Goal: Task Accomplishment & Management: Complete application form

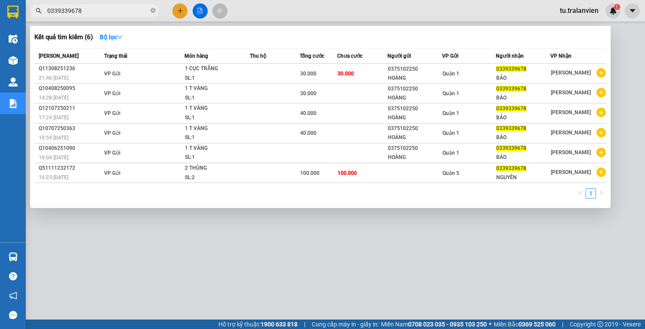
click at [95, 14] on input "0339339678" at bounding box center [97, 10] width 101 height 9
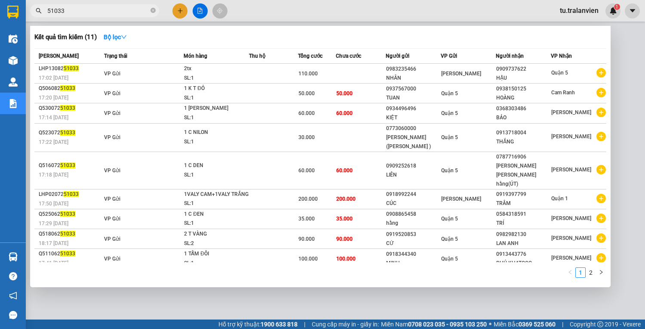
click at [129, 3] on div at bounding box center [322, 164] width 645 height 329
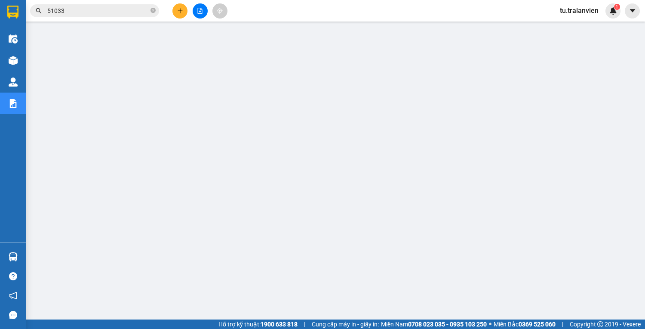
click at [126, 8] on input "51033" at bounding box center [97, 10] width 101 height 9
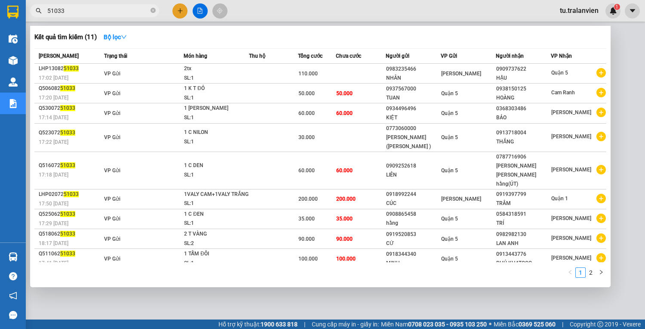
click at [126, 8] on input "51033" at bounding box center [97, 10] width 101 height 9
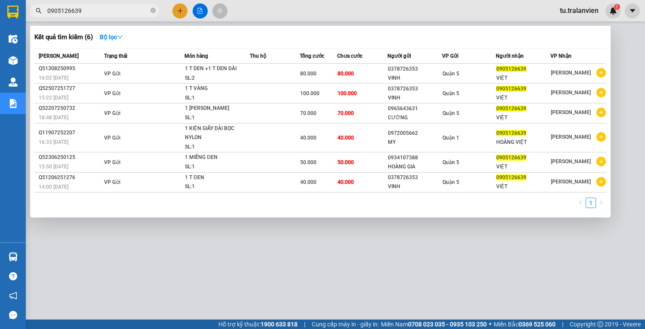
type input "0905126639"
click at [186, 12] on div at bounding box center [322, 164] width 645 height 329
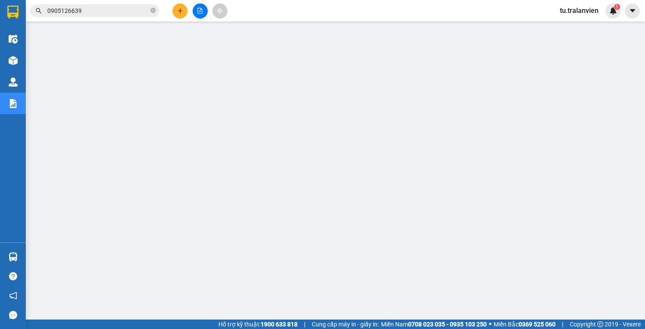
click at [186, 12] on button at bounding box center [179, 10] width 15 height 15
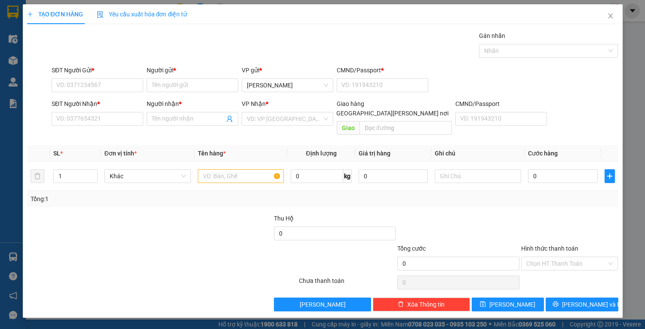
click at [120, 77] on div "SĐT Người Gửi *" at bounding box center [98, 71] width 92 height 13
click at [124, 81] on input "SĐT Người Gửi *" at bounding box center [98, 85] width 92 height 14
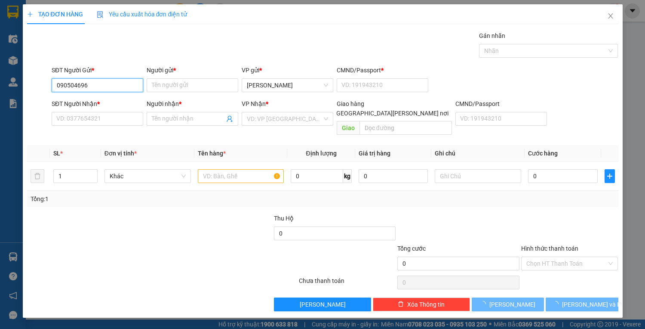
type input "0905046966"
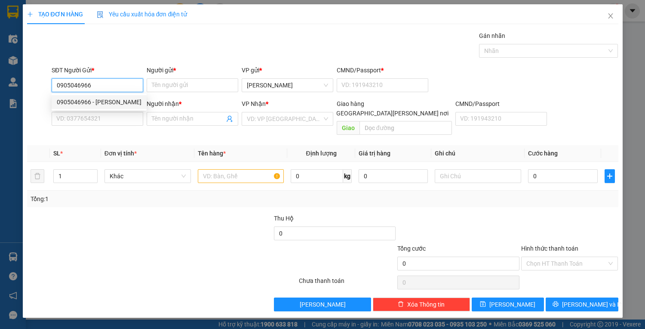
click at [118, 99] on div "0905046966 - [PERSON_NAME]" at bounding box center [99, 101] width 85 height 9
type input "TUYỀN"
type input "225189519"
type input "0933490439"
type input "VƯƠNG"
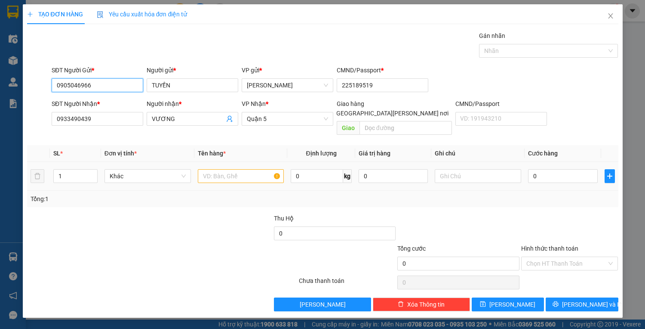
type input "0905046966"
click at [216, 169] on input "text" at bounding box center [241, 176] width 86 height 14
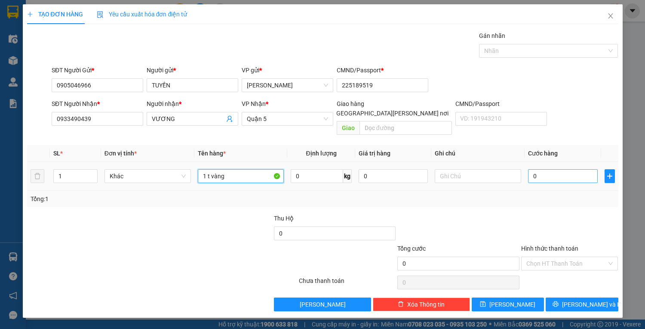
type input "1 t vàng"
click at [565, 170] on input "0" at bounding box center [562, 176] width 69 height 14
type input "4"
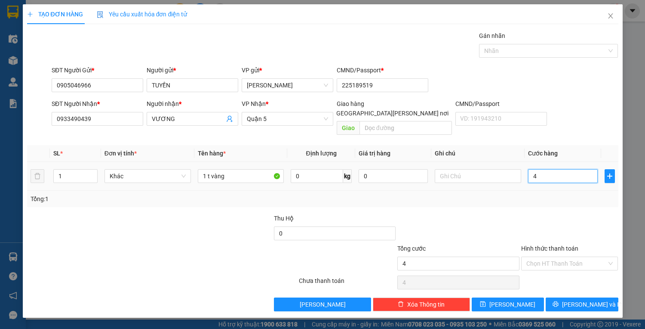
type input "40"
click at [545, 256] on div "Chọn HT Thanh Toán" at bounding box center [569, 263] width 97 height 14
type input "40.000"
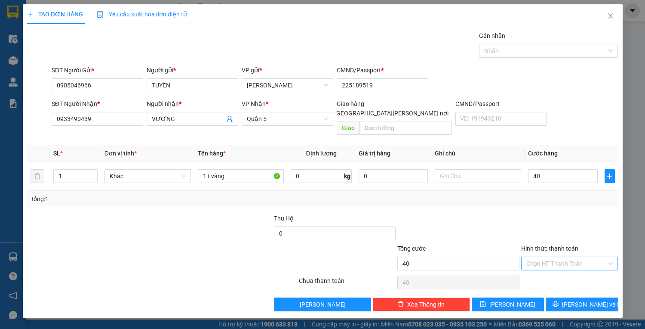
type input "40.000"
drag, startPoint x: 554, startPoint y: 261, endPoint x: 557, endPoint y: 269, distance: 7.9
click at [554, 261] on div "Transit Pickup Surcharge Ids Transit Deliver Surcharge Ids Transit Deliver Surc…" at bounding box center [322, 171] width 591 height 280
click at [557, 274] on div "Chọn HT Thanh Toán" at bounding box center [569, 282] width 99 height 17
click at [557, 257] on input "Hình thức thanh toán" at bounding box center [566, 263] width 81 height 13
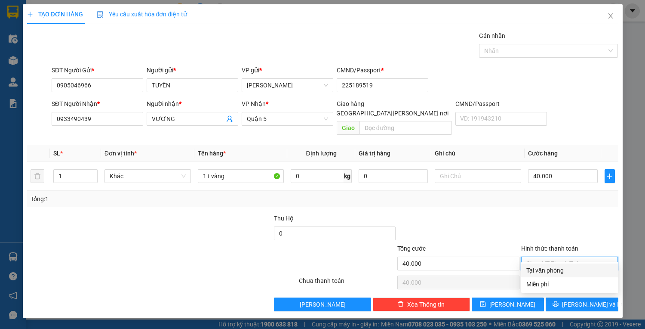
click at [564, 272] on div "Tại văn phòng" at bounding box center [569, 269] width 87 height 9
type input "0"
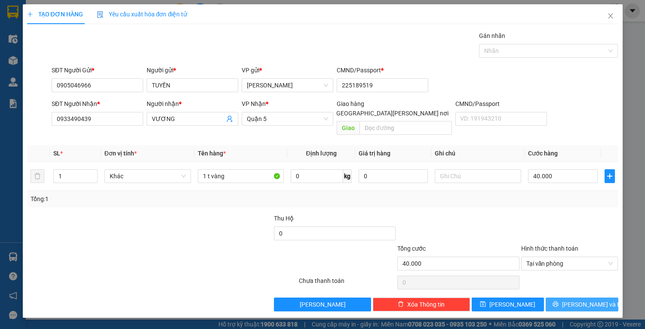
click at [575, 299] on span "[PERSON_NAME] và In" at bounding box center [592, 303] width 60 height 9
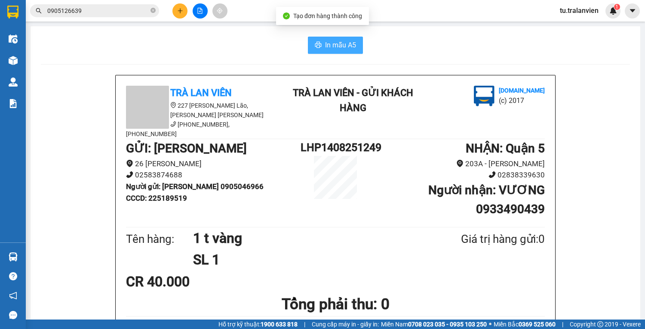
click at [329, 43] on span "In mẫu A5" at bounding box center [340, 45] width 31 height 11
click at [83, 14] on input "0905126639" at bounding box center [97, 10] width 101 height 9
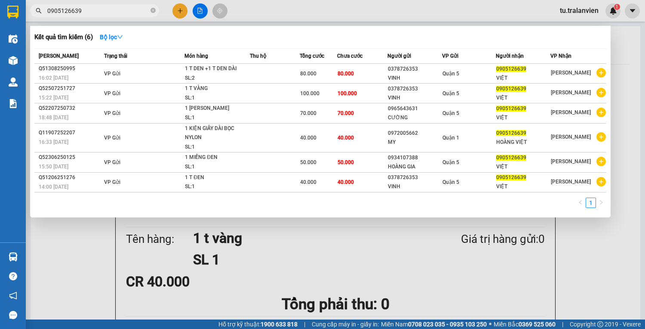
click at [83, 14] on input "0905126639" at bounding box center [97, 10] width 101 height 9
paste input "Q51308250995"
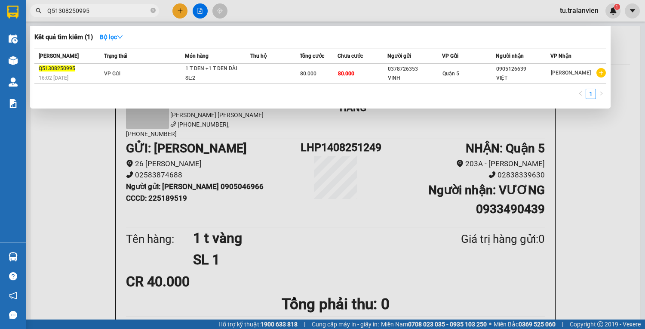
type input "Q51308250995"
click at [185, 13] on div at bounding box center [322, 164] width 645 height 329
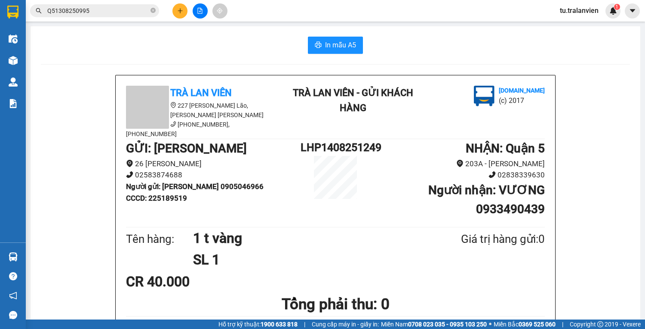
click at [185, 12] on button at bounding box center [179, 10] width 15 height 15
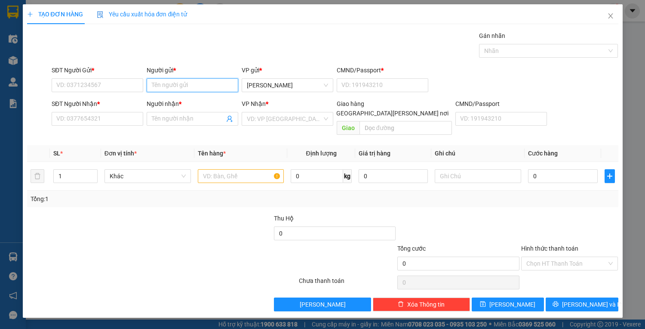
click at [158, 81] on input "Người gửi *" at bounding box center [193, 85] width 92 height 14
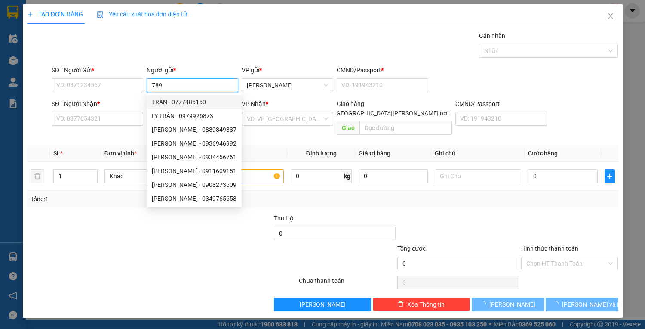
click at [176, 86] on input "789" at bounding box center [193, 85] width 92 height 14
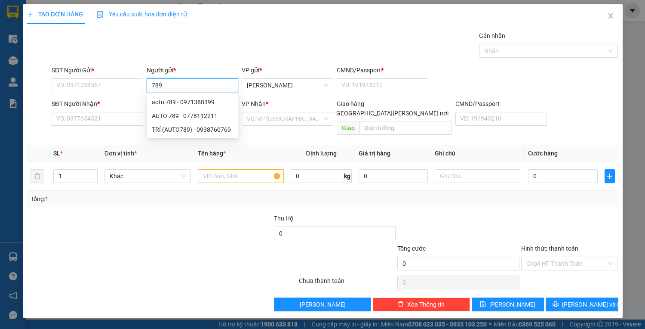
click at [176, 86] on input "789" at bounding box center [193, 85] width 92 height 14
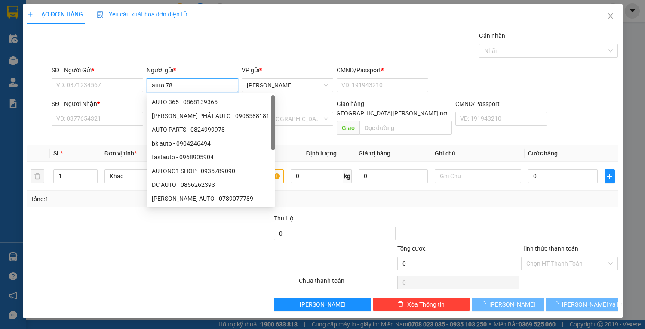
type input "auto 789"
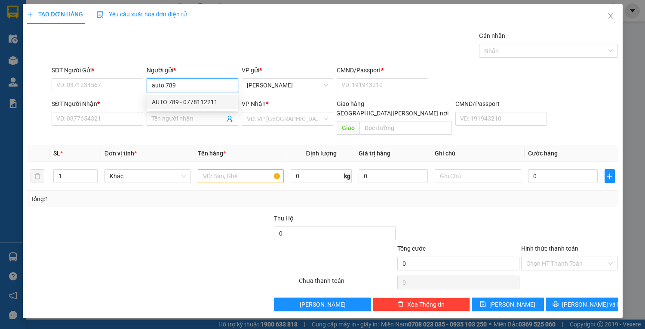
click at [206, 96] on div "AUTO 789 - 0778112211" at bounding box center [193, 102] width 92 height 14
type input "0778112211"
type input "AUTO 789"
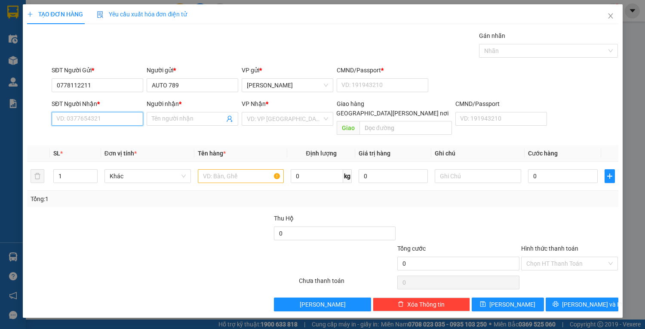
click at [98, 119] on input "SĐT Người Nhận *" at bounding box center [98, 119] width 92 height 14
click at [205, 117] on input "Người nhận *" at bounding box center [188, 118] width 73 height 9
type input "c"
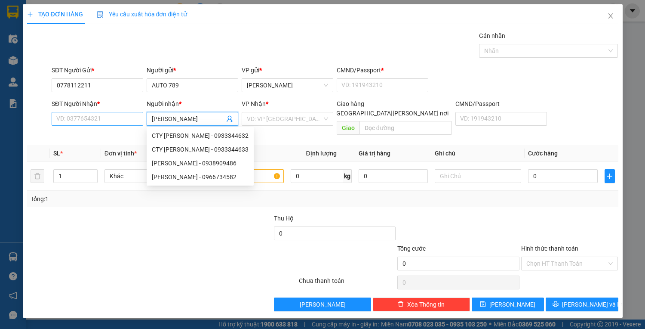
type input "[PERSON_NAME]"
click at [107, 120] on input "SĐT Người Nhận *" at bounding box center [98, 119] width 92 height 14
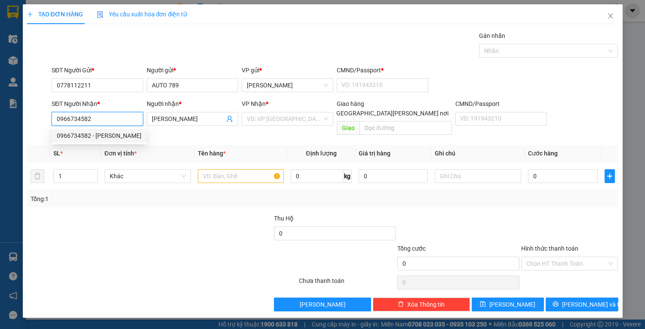
click at [123, 129] on div "0966734582 - [PERSON_NAME]" at bounding box center [99, 136] width 95 height 14
type input "0966734582"
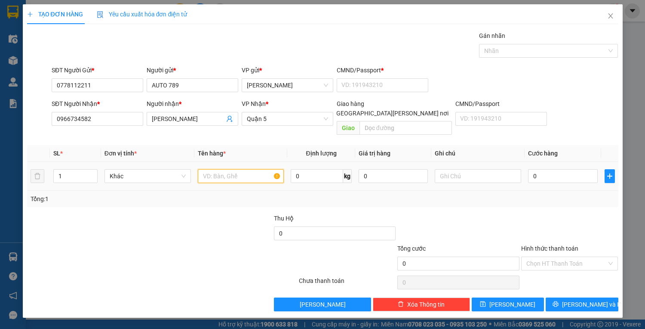
drag, startPoint x: 225, startPoint y: 160, endPoint x: 229, endPoint y: 163, distance: 5.2
click at [225, 169] on input "text" at bounding box center [241, 176] width 86 height 14
type input "1 [PERSON_NAME]"
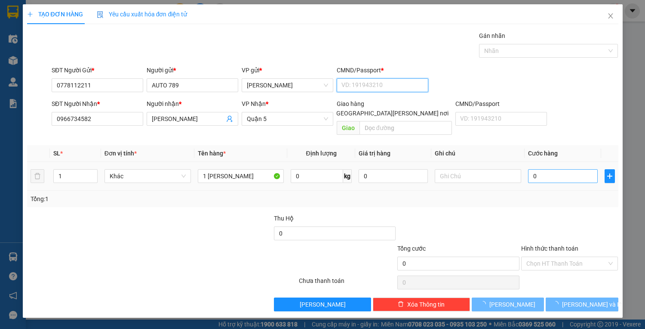
drag, startPoint x: 411, startPoint y: 86, endPoint x: 569, endPoint y: 160, distance: 175.1
click at [411, 85] on input "CMND/Passport *" at bounding box center [383, 85] width 92 height 14
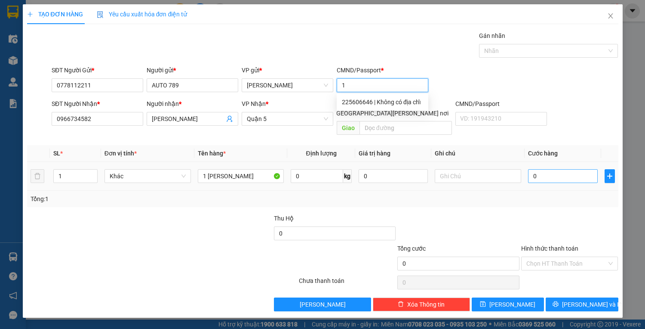
type input "1"
click at [547, 169] on input "0" at bounding box center [562, 176] width 69 height 14
type input "6"
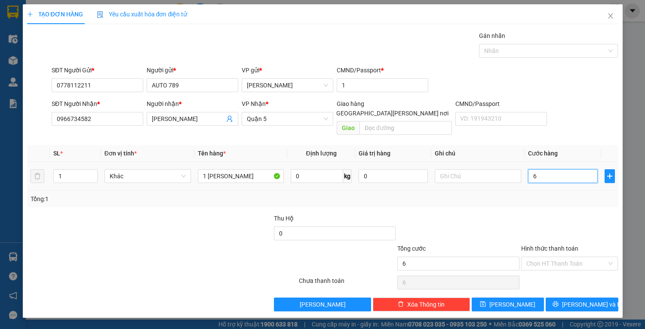
type input "60"
type input "60.000"
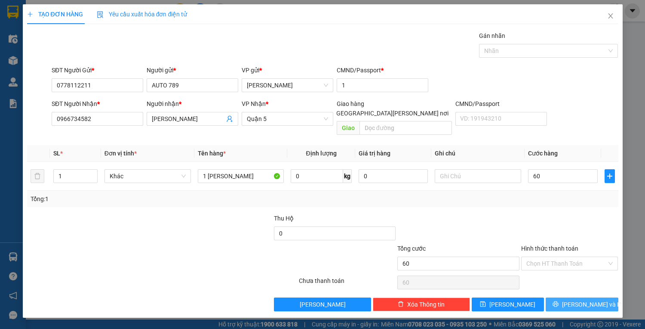
type input "60.000"
click at [572, 297] on button "[PERSON_NAME] và In" at bounding box center [582, 304] width 72 height 14
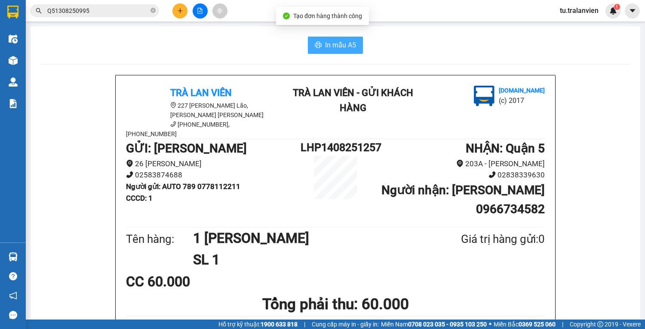
click at [346, 38] on button "In mẫu A5" at bounding box center [335, 45] width 55 height 17
